Goal: Information Seeking & Learning: Learn about a topic

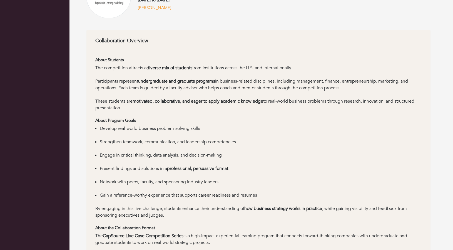
scroll to position [117, 0]
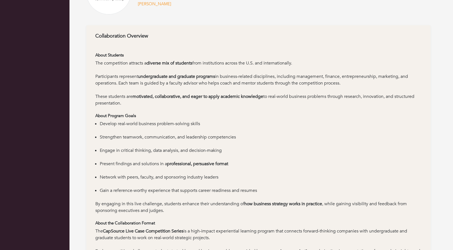
scroll to position [121, 0]
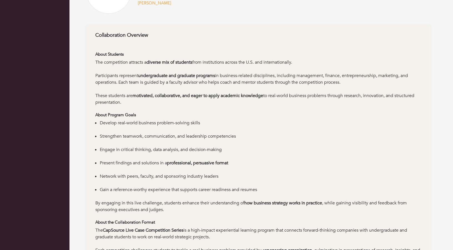
drag, startPoint x: 96, startPoint y: 74, endPoint x: 346, endPoint y: 84, distance: 250.6
click at [346, 84] on div "Participants represent undergraduate and graduate programs in business-related …" at bounding box center [258, 82] width 327 height 20
copy div "Participants represent undergraduate and graduate programs in business-related …"
click at [334, 138] on li "Strengthen teamwork, communication, and leadership competencies" at bounding box center [261, 139] width 322 height 13
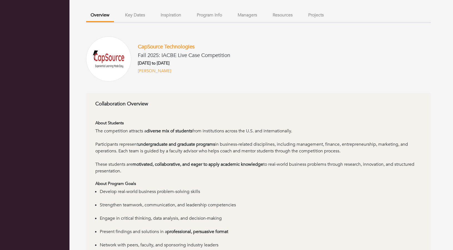
scroll to position [53, 0]
